Goal: Information Seeking & Learning: Learn about a topic

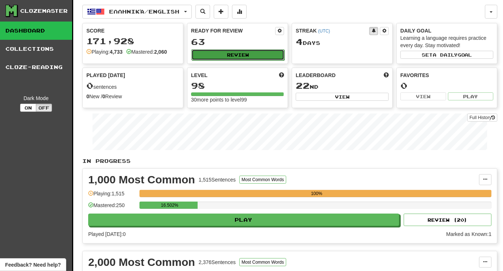
click at [241, 53] on button "Review" at bounding box center [237, 54] width 93 height 11
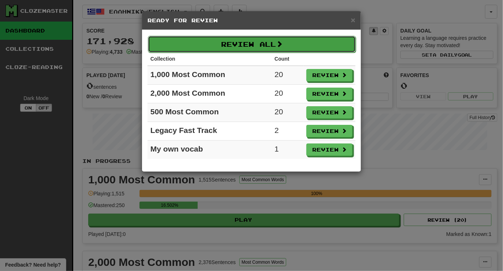
click at [247, 45] on button "Review All" at bounding box center [252, 44] width 208 height 17
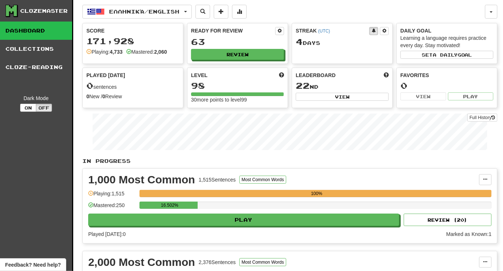
select select "********"
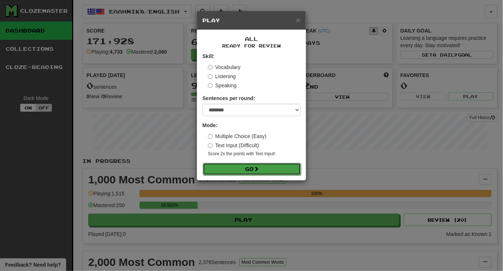
click at [269, 173] on button "Go" at bounding box center [252, 169] width 98 height 12
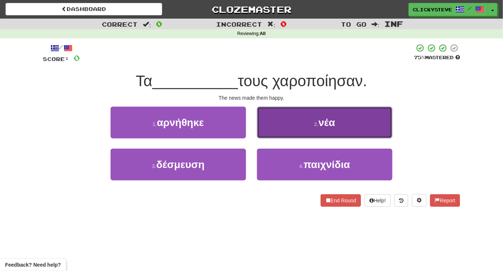
click at [287, 120] on button "2 . νέα" at bounding box center [324, 123] width 135 height 32
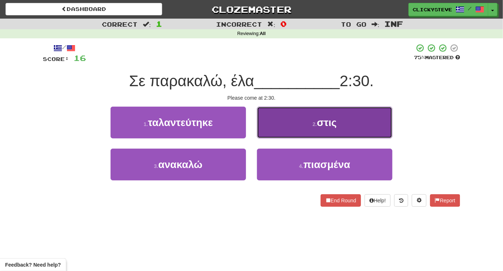
click at [283, 124] on button "2 . στις" at bounding box center [324, 123] width 135 height 32
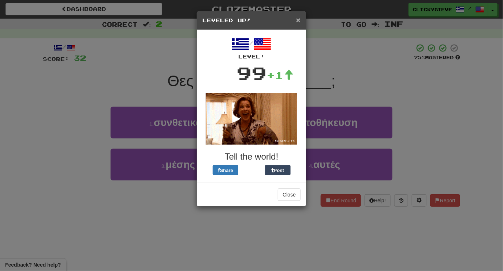
click at [297, 20] on span "×" at bounding box center [298, 20] width 4 height 8
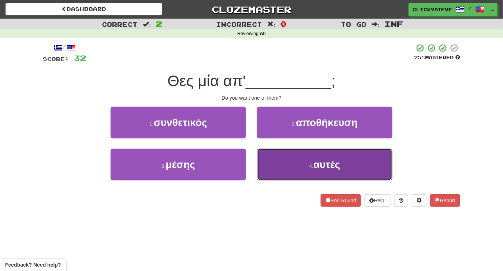
click at [282, 162] on button "4 . αυτές" at bounding box center [324, 165] width 135 height 32
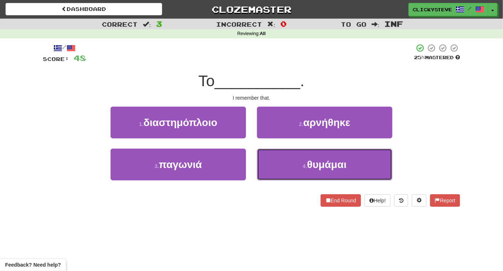
click at [282, 162] on button "4 . θυμάμαι" at bounding box center [324, 165] width 135 height 32
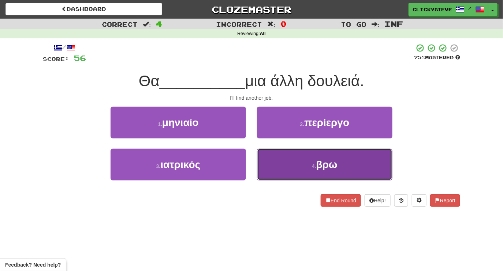
click at [272, 162] on button "4 . βρω" at bounding box center [324, 165] width 135 height 32
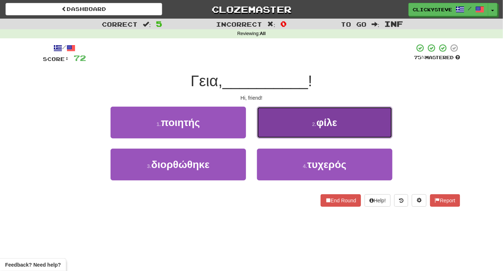
click at [271, 113] on button "2 . φίλε" at bounding box center [324, 123] width 135 height 32
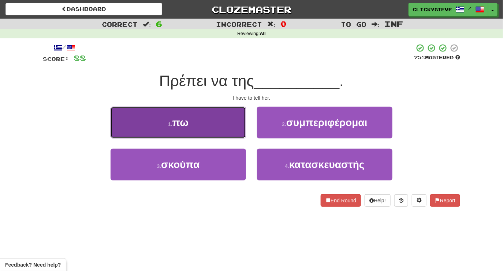
click at [206, 127] on button "1 . πω" at bounding box center [177, 123] width 135 height 32
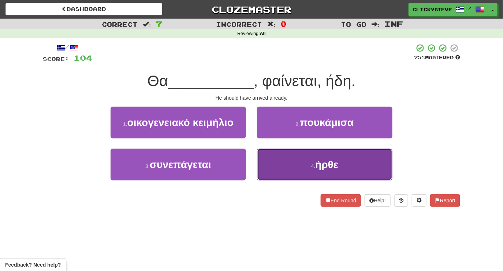
click at [264, 176] on button "4 . ήρθε" at bounding box center [324, 165] width 135 height 32
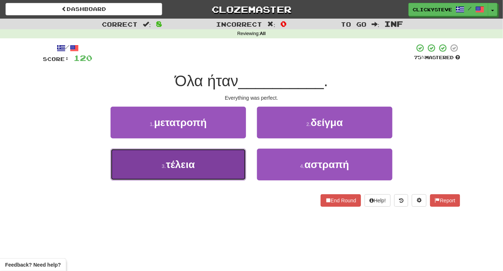
click at [209, 159] on button "3 . τέλεια" at bounding box center [177, 165] width 135 height 32
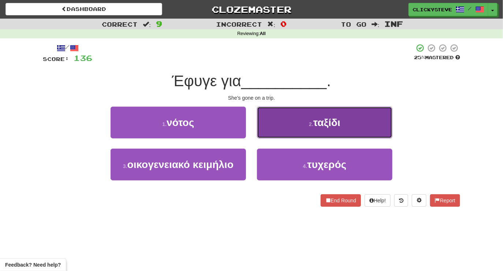
click at [267, 118] on button "2 . ταξίδι" at bounding box center [324, 123] width 135 height 32
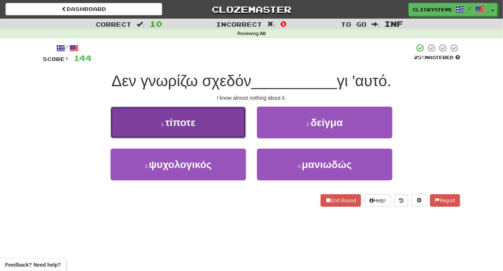
click at [195, 120] on span "τίποτε" at bounding box center [180, 122] width 30 height 11
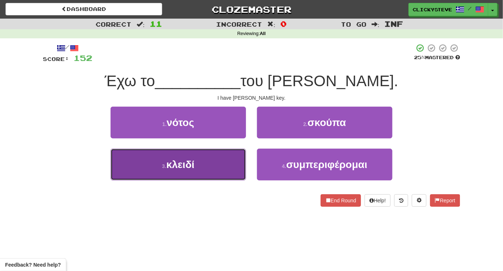
click at [207, 165] on button "3 . κλειδί" at bounding box center [177, 165] width 135 height 32
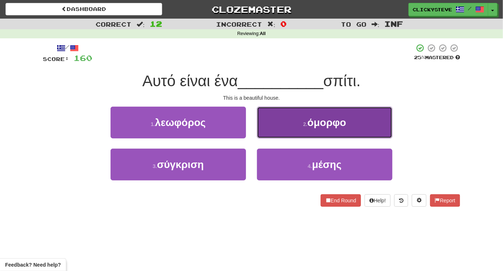
click at [293, 131] on button "2 . όμορφο" at bounding box center [324, 123] width 135 height 32
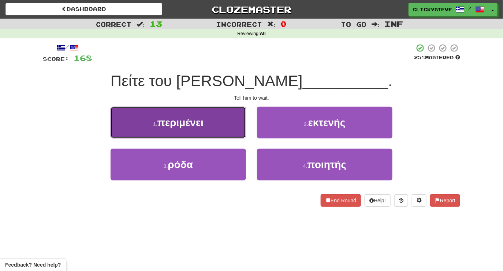
click at [202, 114] on button "1 . περιμένει" at bounding box center [177, 123] width 135 height 32
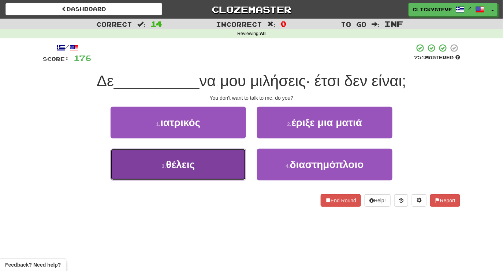
click at [209, 169] on button "3 . θέλεις" at bounding box center [177, 165] width 135 height 32
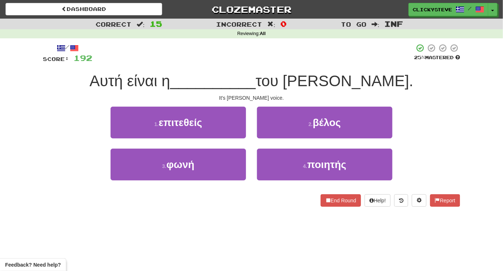
click at [75, 104] on div "/ Score: 192 25 % Mastered Αυτή είναι η __________ του Τομ. It's Tom's voice. 1…" at bounding box center [251, 126] width 417 height 164
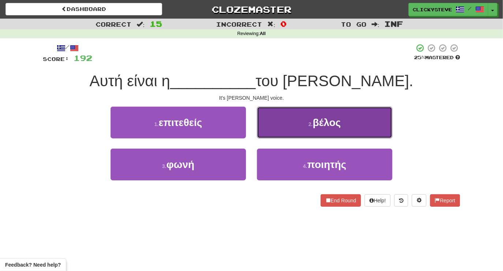
click at [286, 121] on button "2 . βέλος" at bounding box center [324, 123] width 135 height 32
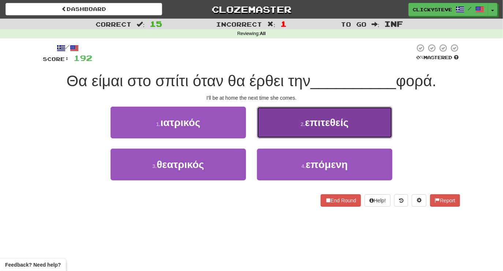
click at [292, 129] on button "2 . επιτεθείς" at bounding box center [324, 123] width 135 height 32
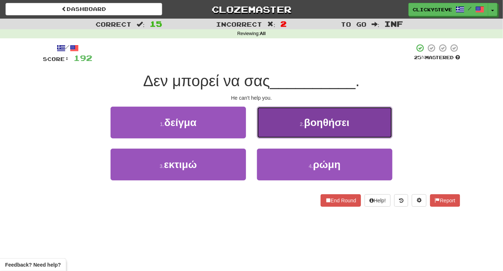
click at [270, 120] on button "2 . βοηθήσει" at bounding box center [324, 123] width 135 height 32
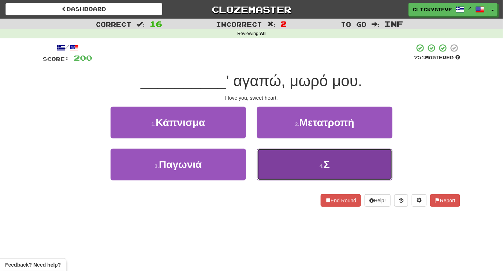
click at [285, 159] on button "4 . Σ" at bounding box center [324, 165] width 135 height 32
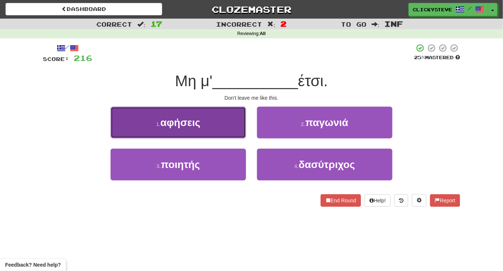
click at [213, 121] on button "1 . αφήσεις" at bounding box center [177, 123] width 135 height 32
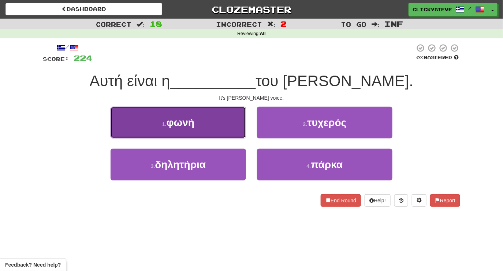
click at [207, 132] on button "1 . φωνή" at bounding box center [177, 123] width 135 height 32
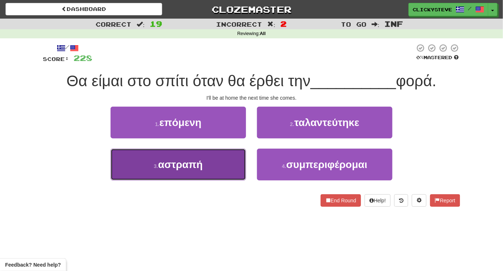
click at [202, 169] on span "αστραπή" at bounding box center [180, 164] width 45 height 11
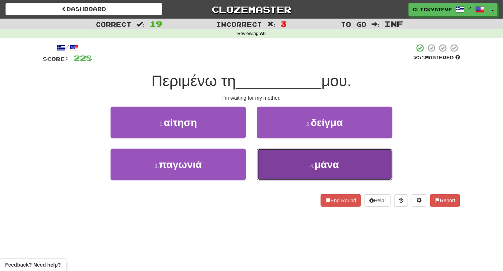
click at [287, 169] on button "4 . μάνα" at bounding box center [324, 165] width 135 height 32
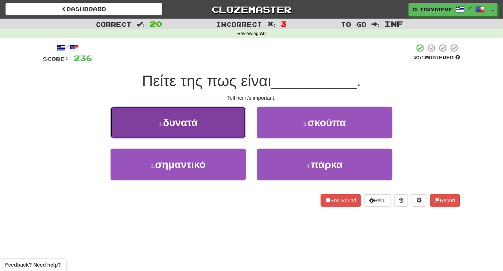
click at [196, 126] on span "δυνατά" at bounding box center [180, 122] width 35 height 11
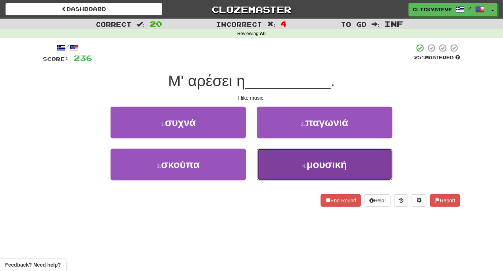
click at [306, 168] on small "4 ." at bounding box center [304, 167] width 4 height 6
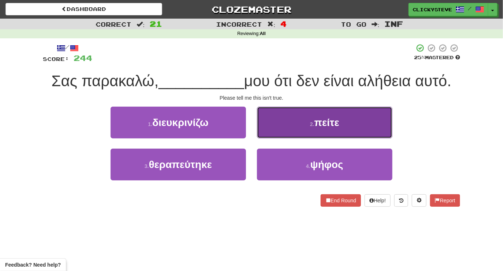
click at [293, 130] on button "2 . πείτε" at bounding box center [324, 123] width 135 height 32
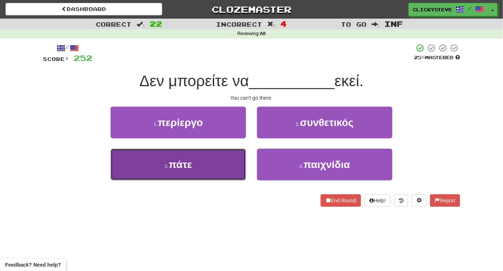
click at [197, 153] on button "3 . πάτε" at bounding box center [177, 165] width 135 height 32
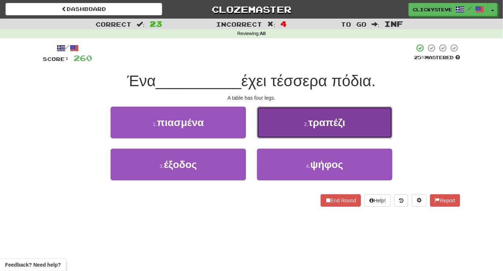
click at [292, 120] on button "2 . τραπέζι" at bounding box center [324, 123] width 135 height 32
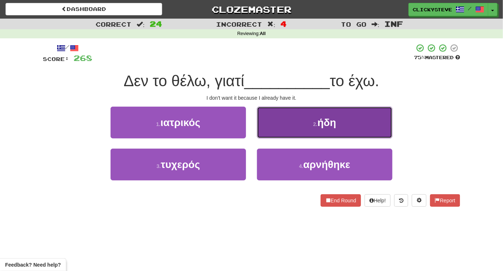
click at [285, 109] on button "2 . ήδη" at bounding box center [324, 123] width 135 height 32
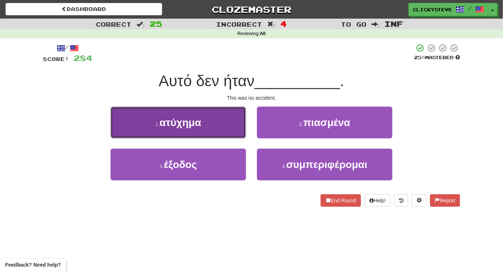
click at [201, 122] on span "ατύχημα" at bounding box center [180, 122] width 42 height 11
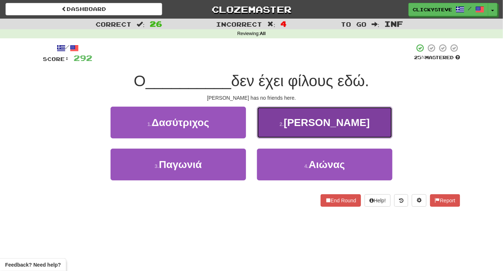
click at [297, 125] on button "2 . Τζον" at bounding box center [324, 123] width 135 height 32
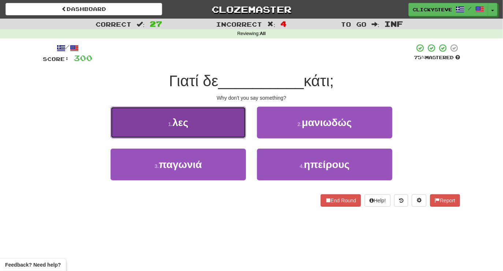
click at [211, 123] on button "1 . λες" at bounding box center [177, 123] width 135 height 32
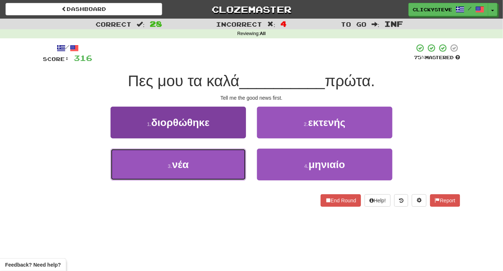
click at [216, 175] on button "3 . νέα" at bounding box center [177, 165] width 135 height 32
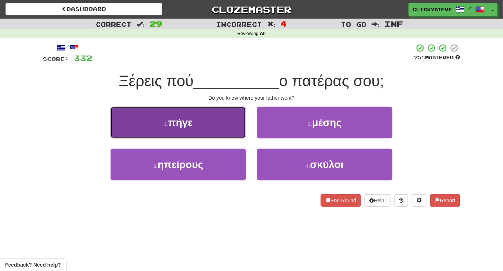
click at [226, 116] on button "1 . πήγε" at bounding box center [177, 123] width 135 height 32
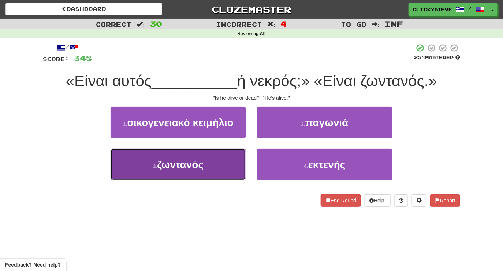
click at [220, 167] on button "3 . ζωντανός" at bounding box center [177, 165] width 135 height 32
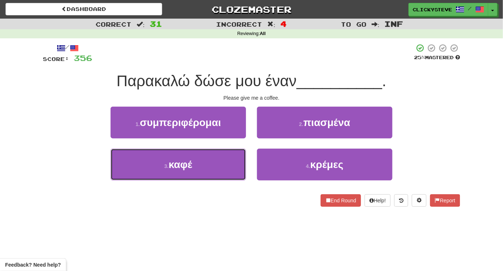
click at [220, 167] on button "3 . καφέ" at bounding box center [177, 165] width 135 height 32
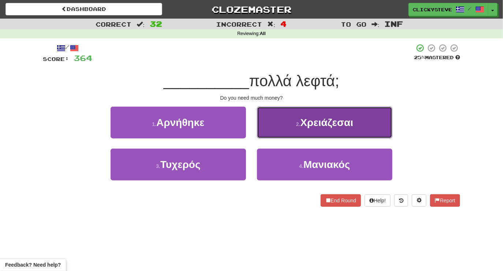
click at [270, 129] on button "2 . Χρειάζεσαι" at bounding box center [324, 123] width 135 height 32
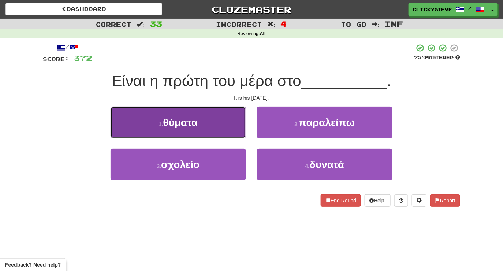
click at [206, 117] on button "1 . θύματα" at bounding box center [177, 123] width 135 height 32
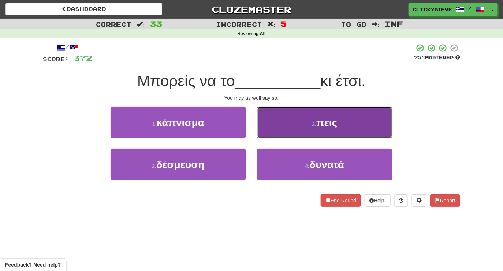
click at [280, 124] on button "2 . πεις" at bounding box center [324, 123] width 135 height 32
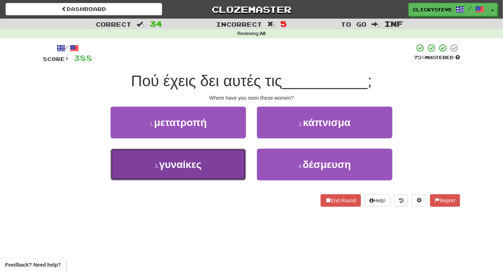
click at [206, 155] on button "3 . γυναίκες" at bounding box center [177, 165] width 135 height 32
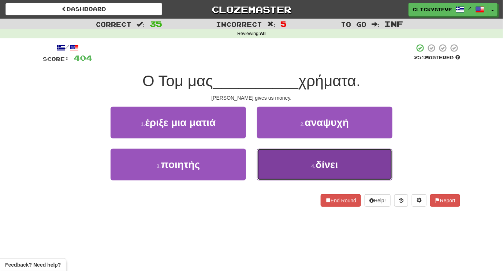
click at [289, 180] on button "4 . δίνει" at bounding box center [324, 165] width 135 height 32
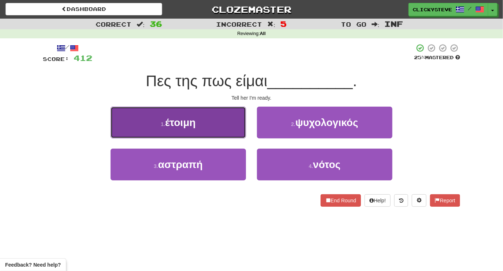
click at [211, 120] on button "1 . έτοιμη" at bounding box center [177, 123] width 135 height 32
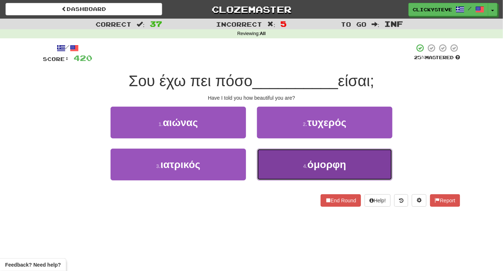
click at [280, 166] on button "4 . όμορφη" at bounding box center [324, 165] width 135 height 32
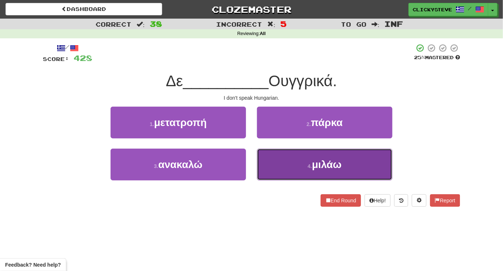
click at [277, 163] on button "4 . μιλάω" at bounding box center [324, 165] width 135 height 32
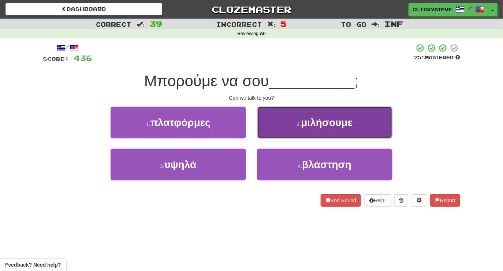
click at [271, 133] on button "2 . μιλήσουμε" at bounding box center [324, 123] width 135 height 32
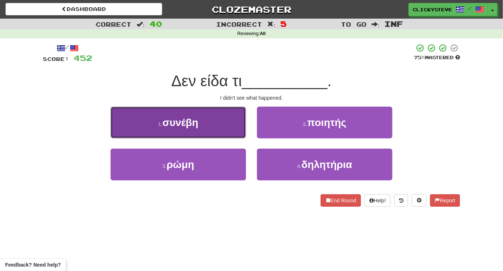
click at [208, 124] on button "1 . συνέβη" at bounding box center [177, 123] width 135 height 32
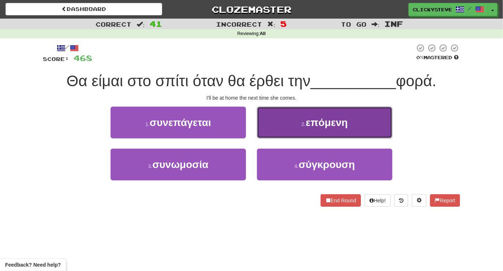
click at [313, 129] on button "2 . επόμενη" at bounding box center [324, 123] width 135 height 32
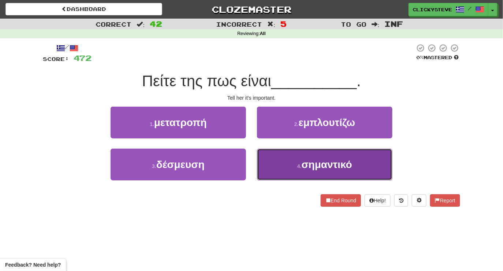
click at [281, 164] on button "4 . σημαντικό" at bounding box center [324, 165] width 135 height 32
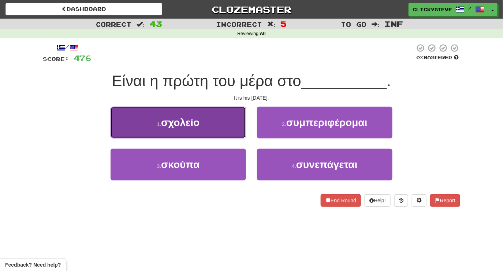
click at [223, 120] on button "1 . σχολείο" at bounding box center [177, 123] width 135 height 32
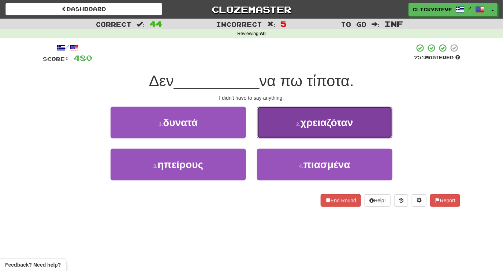
click at [311, 126] on span "χρειαζόταν" at bounding box center [326, 122] width 53 height 11
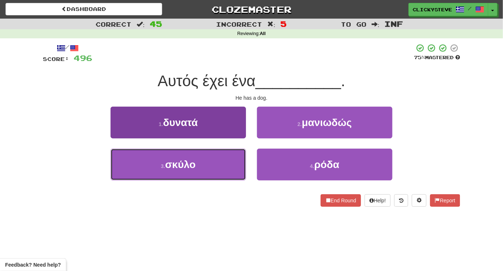
click at [211, 162] on button "3 . σκύλο" at bounding box center [177, 165] width 135 height 32
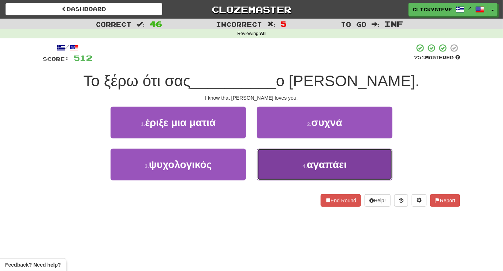
click at [285, 160] on button "4 . αγαπάει" at bounding box center [324, 165] width 135 height 32
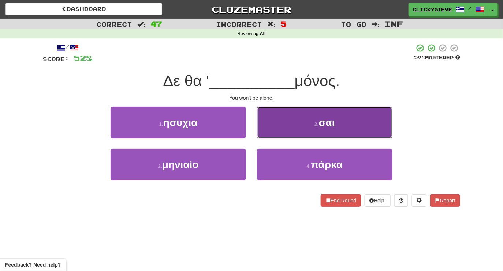
click at [290, 125] on button "2 . σαι" at bounding box center [324, 123] width 135 height 32
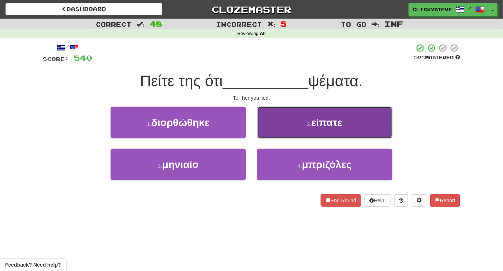
click at [281, 132] on button "2 . είπατε" at bounding box center [324, 123] width 135 height 32
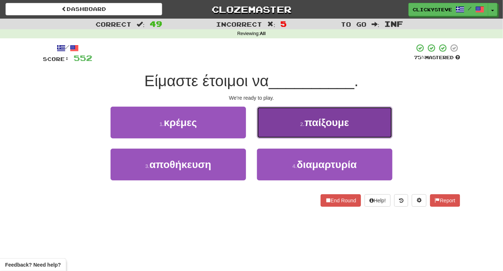
click at [316, 124] on span "παίξουμε" at bounding box center [326, 122] width 45 height 11
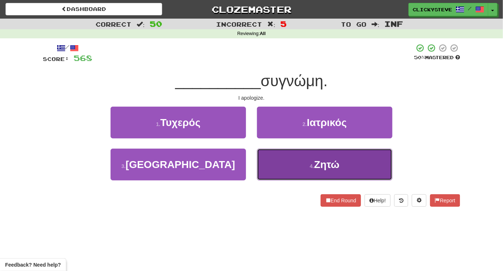
click at [290, 169] on button "4 . Ζητώ" at bounding box center [324, 165] width 135 height 32
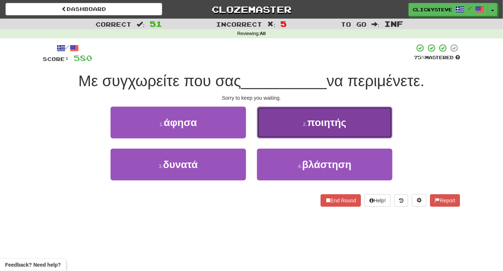
click at [280, 129] on button "2 . ποιητής" at bounding box center [324, 123] width 135 height 32
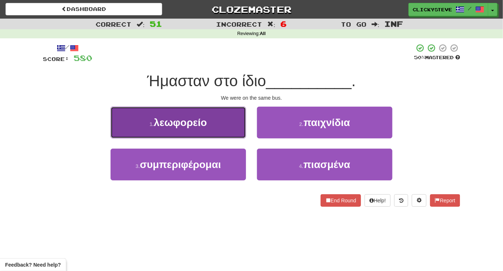
click at [207, 124] on button "1 . λεωφορείο" at bounding box center [177, 123] width 135 height 32
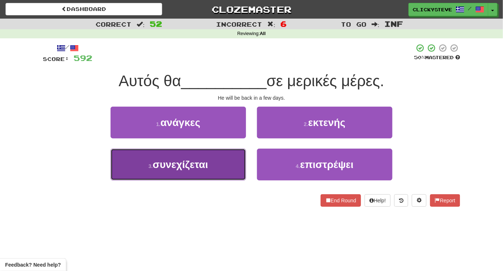
click at [209, 176] on button "3 . συνεχίζεται" at bounding box center [177, 165] width 135 height 32
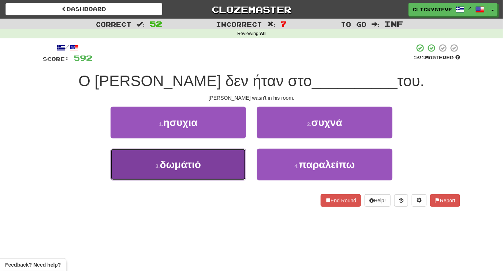
click at [201, 160] on button "3 . δωμάτιό" at bounding box center [177, 165] width 135 height 32
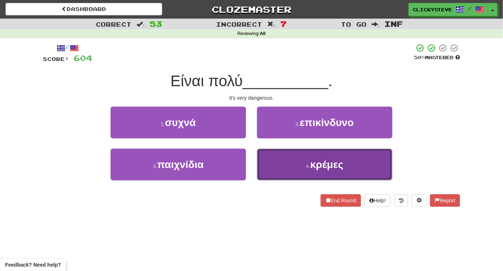
click at [276, 165] on button "4 . κρέμες" at bounding box center [324, 165] width 135 height 32
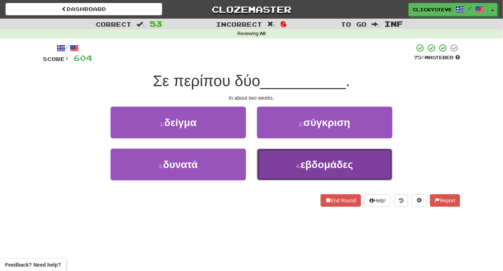
click at [268, 168] on button "4 . εβδομάδες" at bounding box center [324, 165] width 135 height 32
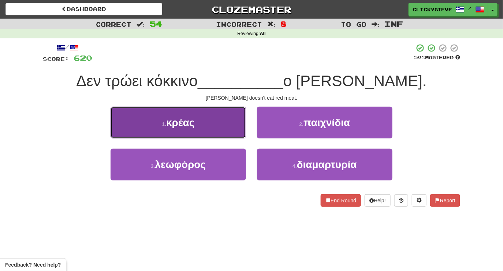
click at [221, 124] on button "1 . κρέας" at bounding box center [177, 123] width 135 height 32
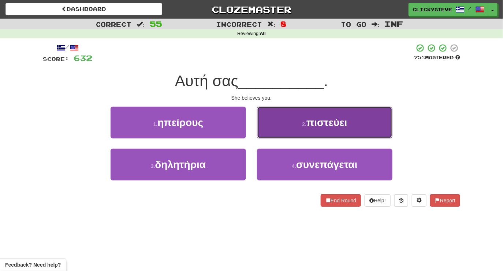
click at [297, 120] on button "2 . πιστεύει" at bounding box center [324, 123] width 135 height 32
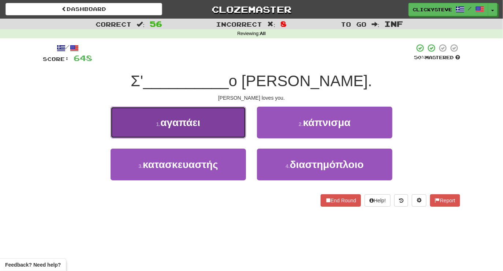
click at [224, 120] on button "1 . αγαπάει" at bounding box center [177, 123] width 135 height 32
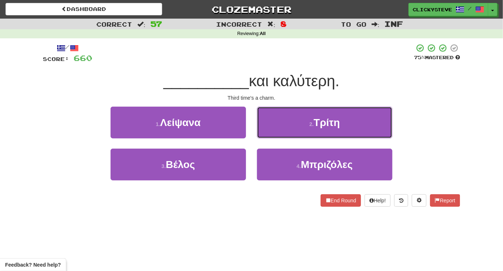
click at [297, 126] on button "2 . Τρίτη" at bounding box center [324, 123] width 135 height 32
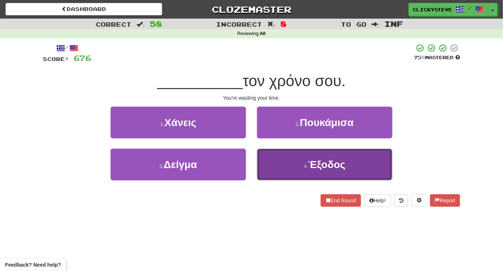
click at [267, 171] on button "4 . Έξοδος" at bounding box center [324, 165] width 135 height 32
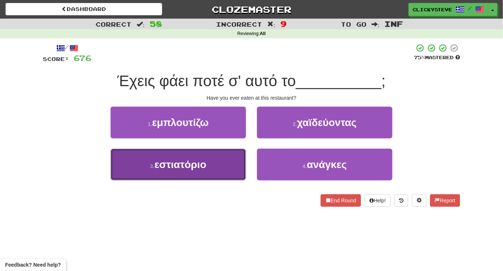
click at [197, 166] on span "εστιατόριο" at bounding box center [180, 164] width 52 height 11
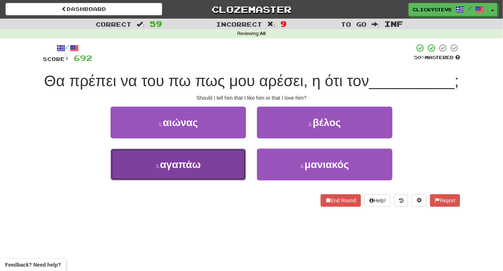
click at [197, 166] on span "αγαπάω" at bounding box center [180, 164] width 41 height 11
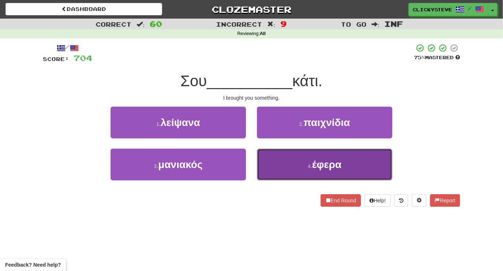
click at [274, 178] on button "4 . έφερα" at bounding box center [324, 165] width 135 height 32
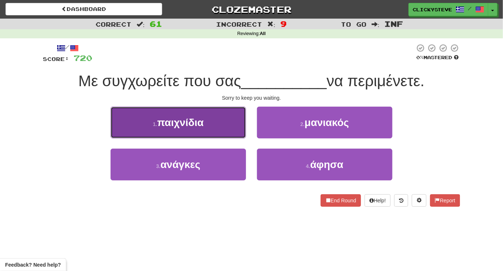
click at [227, 128] on button "1 . παιχνίδια" at bounding box center [177, 123] width 135 height 32
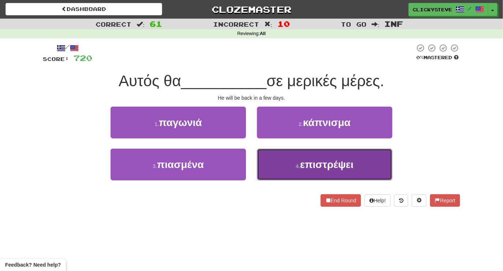
click at [282, 164] on button "4 . επιστρέψει" at bounding box center [324, 165] width 135 height 32
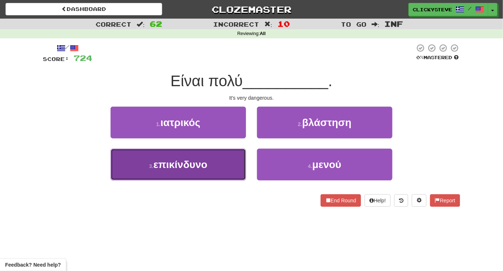
click at [208, 151] on button "3 . επικίνδυνο" at bounding box center [177, 165] width 135 height 32
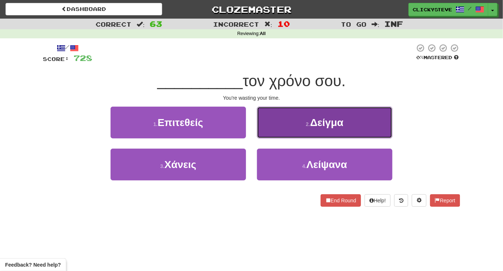
click at [285, 128] on button "2 . Δείγμα" at bounding box center [324, 123] width 135 height 32
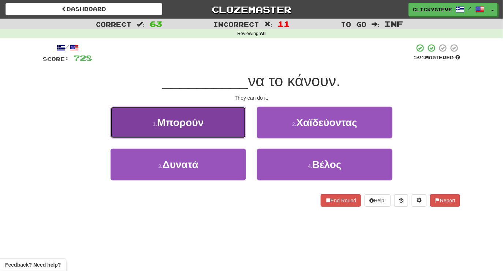
click at [204, 120] on button "1 . Μπορούν" at bounding box center [177, 123] width 135 height 32
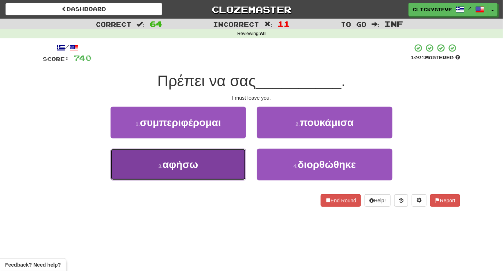
click at [211, 159] on button "3 . αφήσω" at bounding box center [177, 165] width 135 height 32
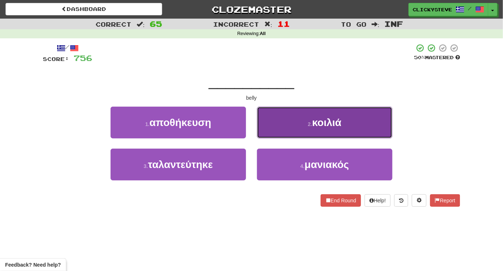
click at [283, 119] on button "2 . κοιλιά" at bounding box center [324, 123] width 135 height 32
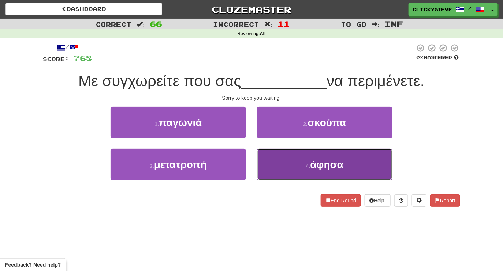
click at [276, 169] on button "4 . άφησα" at bounding box center [324, 165] width 135 height 32
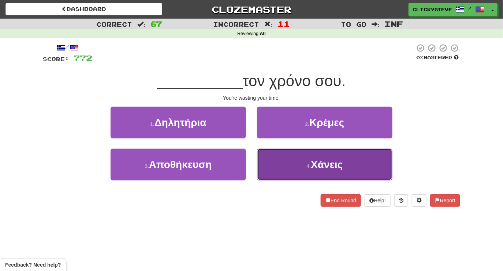
click at [263, 161] on button "4 . Χάνεις" at bounding box center [324, 165] width 135 height 32
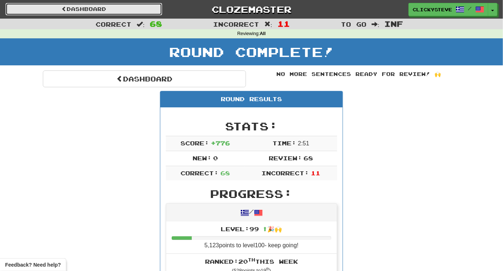
click at [102, 14] on link "Dashboard" at bounding box center [83, 9] width 157 height 12
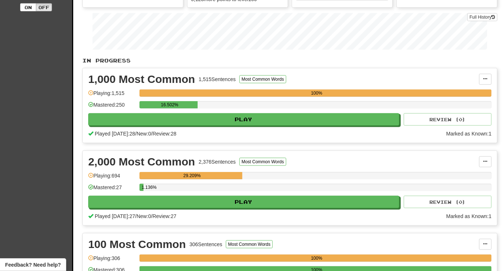
scroll to position [122, 0]
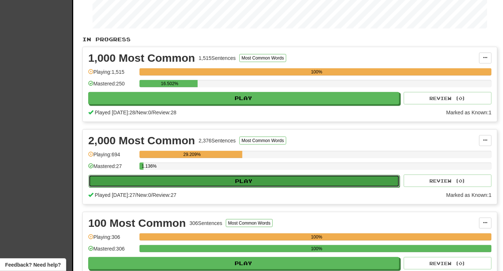
click at [215, 182] on button "Play" at bounding box center [244, 181] width 311 height 12
select select "********"
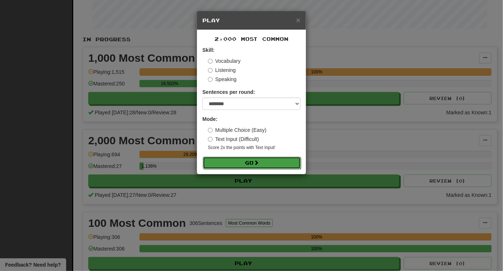
click at [241, 169] on button "Go" at bounding box center [252, 163] width 98 height 12
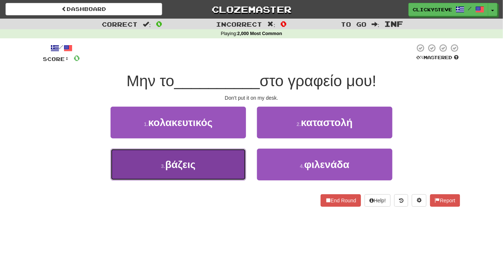
click at [231, 167] on button "3 . βάζεις" at bounding box center [177, 165] width 135 height 32
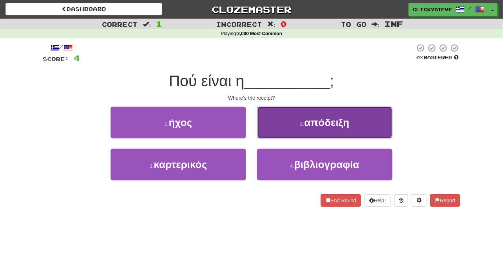
click at [275, 121] on button "2 . απόδειξη" at bounding box center [324, 123] width 135 height 32
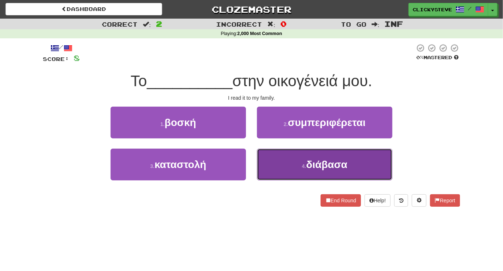
click at [264, 165] on button "4 . διάβασα" at bounding box center [324, 165] width 135 height 32
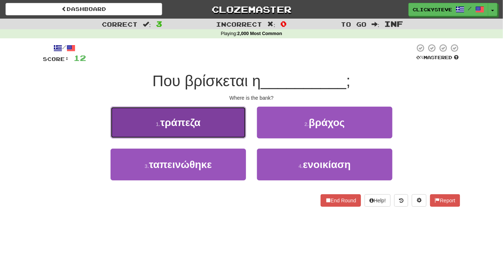
click at [218, 128] on button "1 . τράπεζα" at bounding box center [177, 123] width 135 height 32
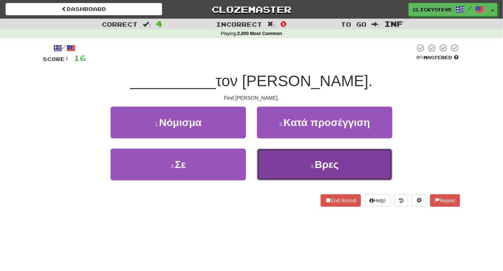
click at [281, 153] on button "4 . Βρες" at bounding box center [324, 165] width 135 height 32
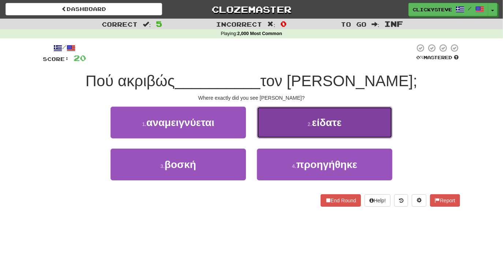
click at [291, 128] on button "2 . είδατε" at bounding box center [324, 123] width 135 height 32
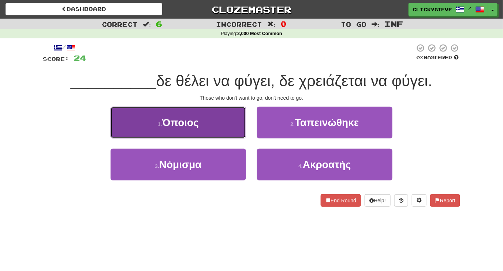
click at [214, 127] on button "1 . Όποιος" at bounding box center [177, 123] width 135 height 32
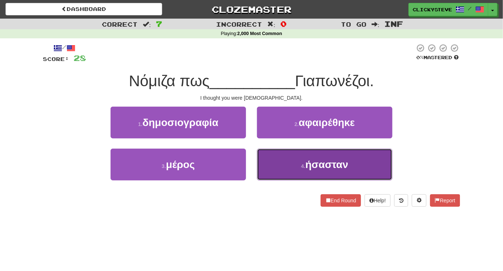
click at [286, 170] on button "4 . ήσασταν" at bounding box center [324, 165] width 135 height 32
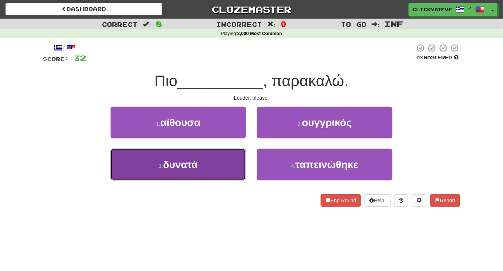
click at [202, 166] on button "3 . δυνατά" at bounding box center [177, 165] width 135 height 32
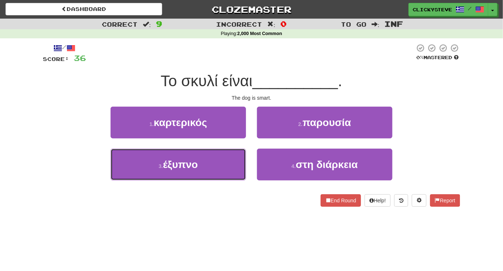
click at [202, 163] on button "3 . έξυπνο" at bounding box center [177, 165] width 135 height 32
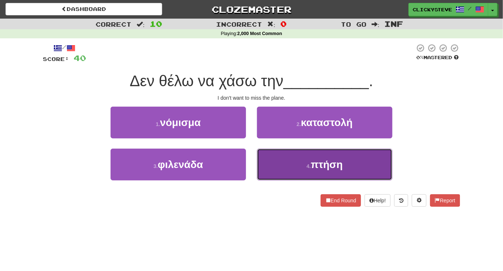
click at [276, 168] on button "4 . πτήση" at bounding box center [324, 165] width 135 height 32
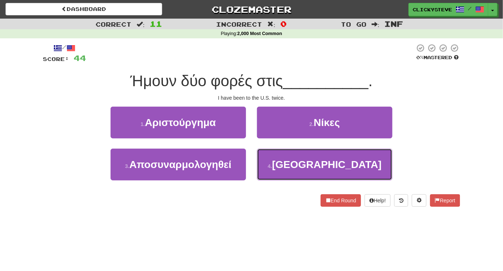
click at [276, 168] on button "4 . ΗΠΑ" at bounding box center [324, 165] width 135 height 32
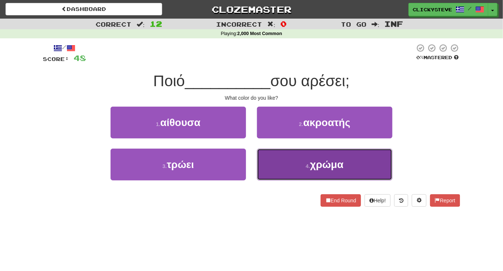
click at [304, 178] on button "4 . χρώμα" at bounding box center [324, 165] width 135 height 32
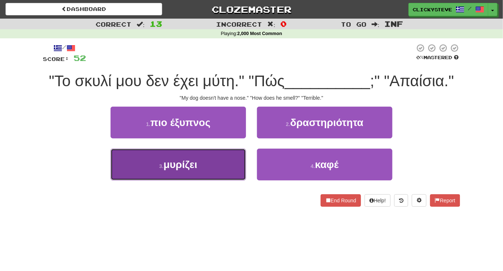
click at [209, 173] on button "3 . μυρίζει" at bounding box center [177, 165] width 135 height 32
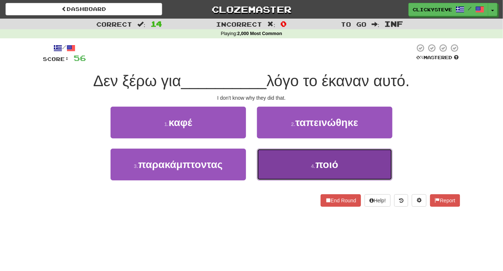
click at [271, 157] on button "4 . ποιό" at bounding box center [324, 165] width 135 height 32
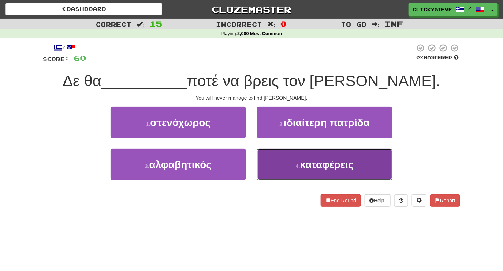
click at [290, 178] on button "4 . καταφέρεις" at bounding box center [324, 165] width 135 height 32
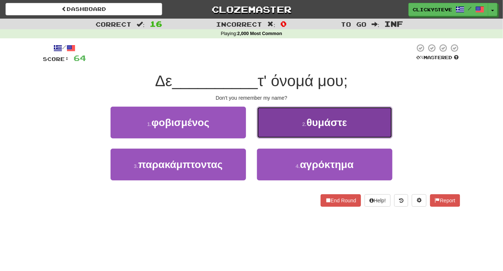
click at [291, 117] on button "2 . θυμάστε" at bounding box center [324, 123] width 135 height 32
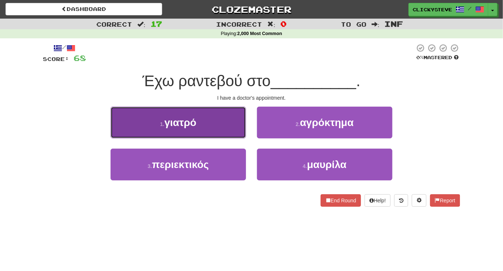
click at [214, 112] on button "1 . γιατρό" at bounding box center [177, 123] width 135 height 32
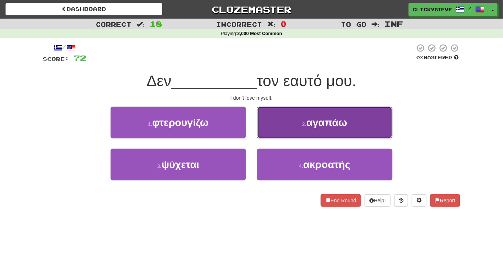
click at [285, 122] on button "2 . αγαπάω" at bounding box center [324, 123] width 135 height 32
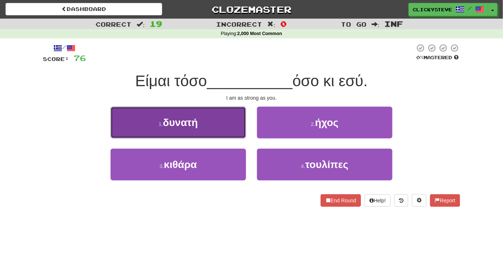
click at [198, 134] on button "1 . δυνατή" at bounding box center [177, 123] width 135 height 32
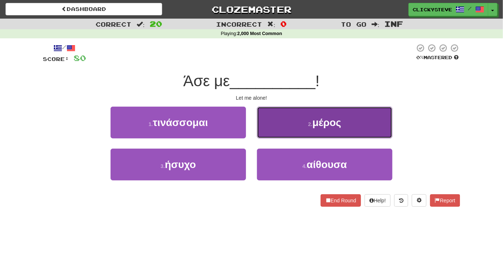
click at [288, 128] on button "2 . μέρος" at bounding box center [324, 123] width 135 height 32
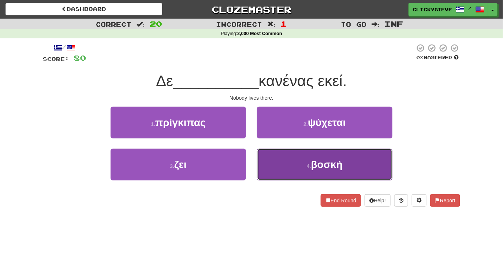
click at [279, 161] on button "4 . βοσκή" at bounding box center [324, 165] width 135 height 32
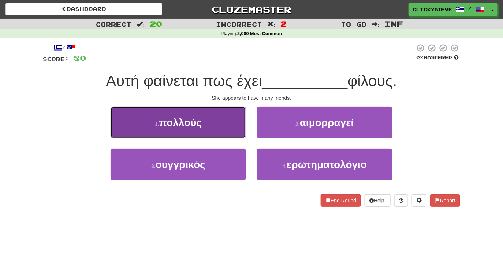
click at [209, 120] on button "1 . πολλούς" at bounding box center [177, 123] width 135 height 32
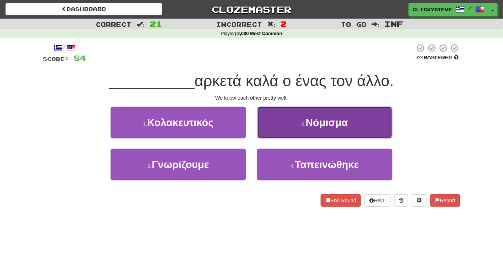
click at [278, 121] on button "2 . Νόμισμα" at bounding box center [324, 123] width 135 height 32
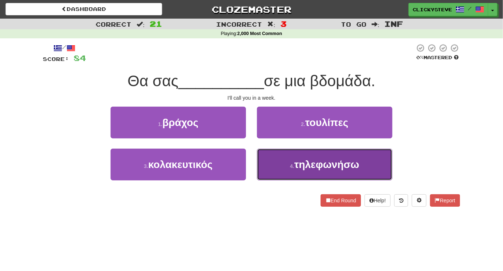
click at [275, 163] on button "4 . τηλεφωνήσω" at bounding box center [324, 165] width 135 height 32
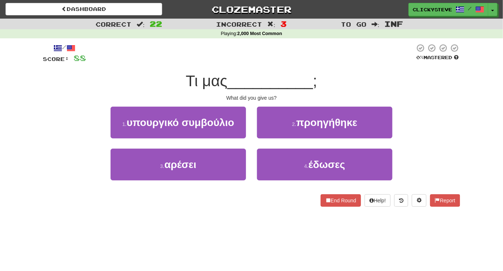
click at [256, 170] on div "4 . έδωσες" at bounding box center [324, 170] width 146 height 42
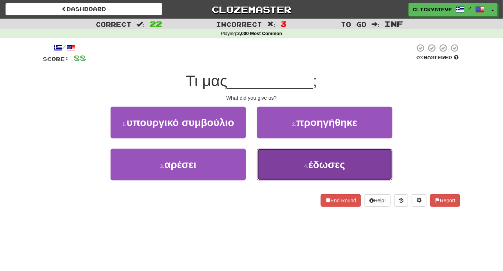
click at [275, 168] on button "4 . έδωσες" at bounding box center [324, 165] width 135 height 32
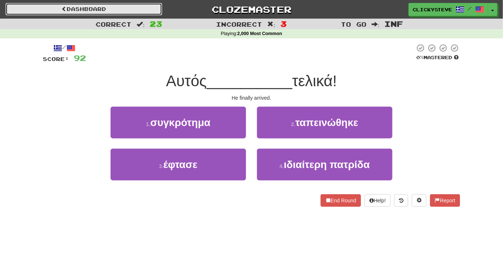
click at [113, 8] on link "Dashboard" at bounding box center [83, 9] width 157 height 12
